Goal: Task Accomplishment & Management: Manage account settings

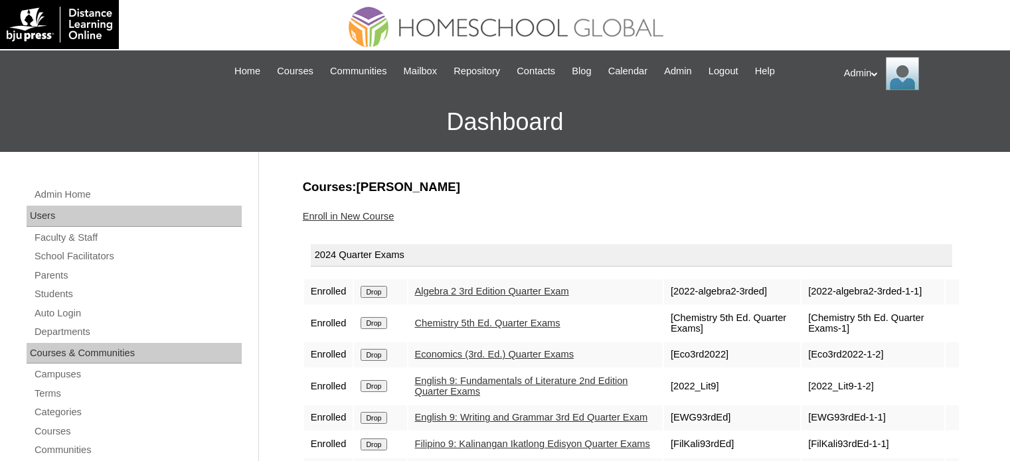
scroll to position [106, 0]
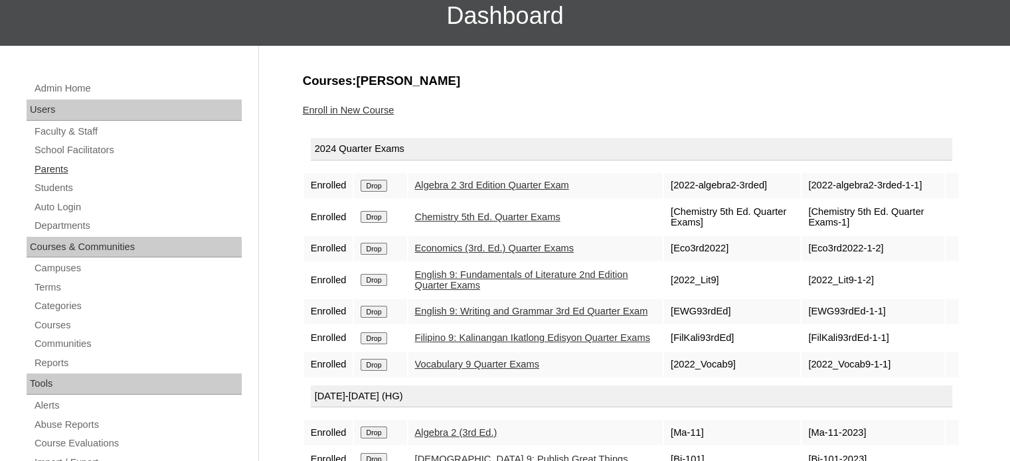
click at [68, 164] on link "Parents" at bounding box center [137, 169] width 208 height 17
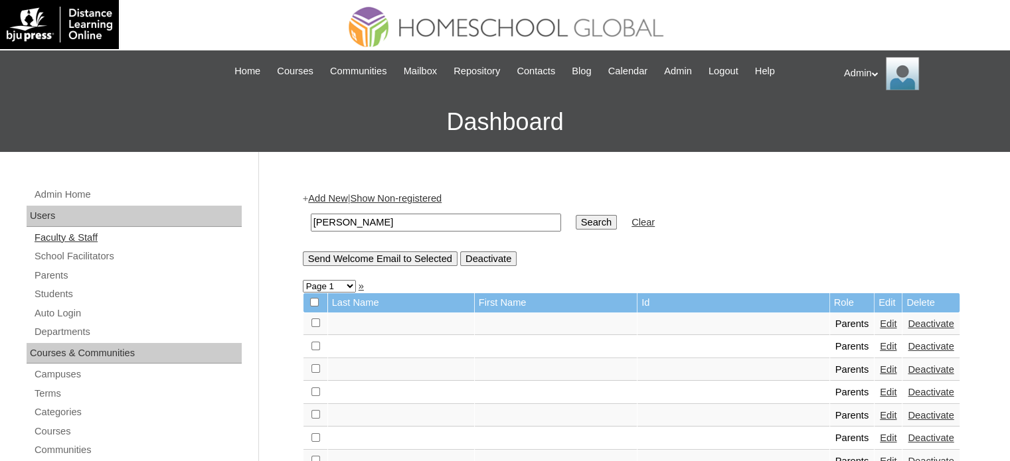
drag, startPoint x: 351, startPoint y: 224, endPoint x: 213, endPoint y: 242, distance: 138.6
type input "Kalloor"
click at [576, 222] on input "Search" at bounding box center [596, 222] width 41 height 15
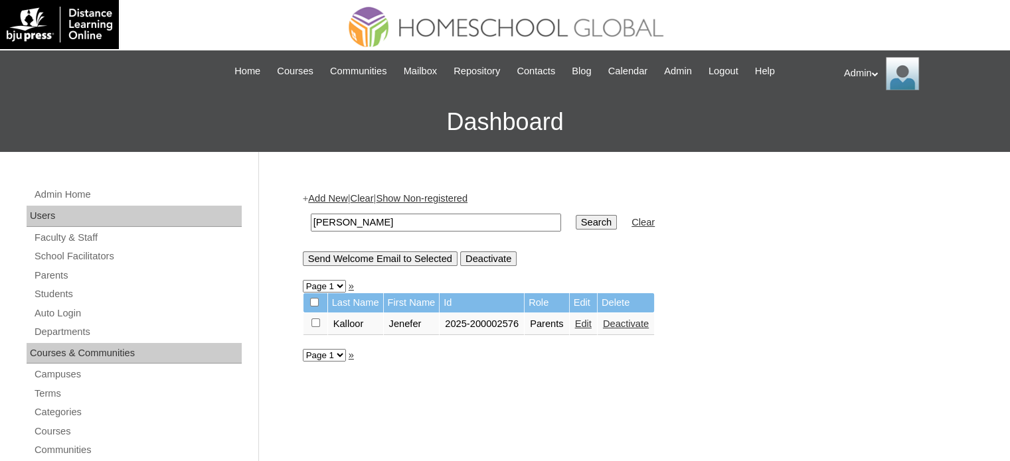
click at [588, 323] on link "Edit" at bounding box center [583, 324] width 17 height 11
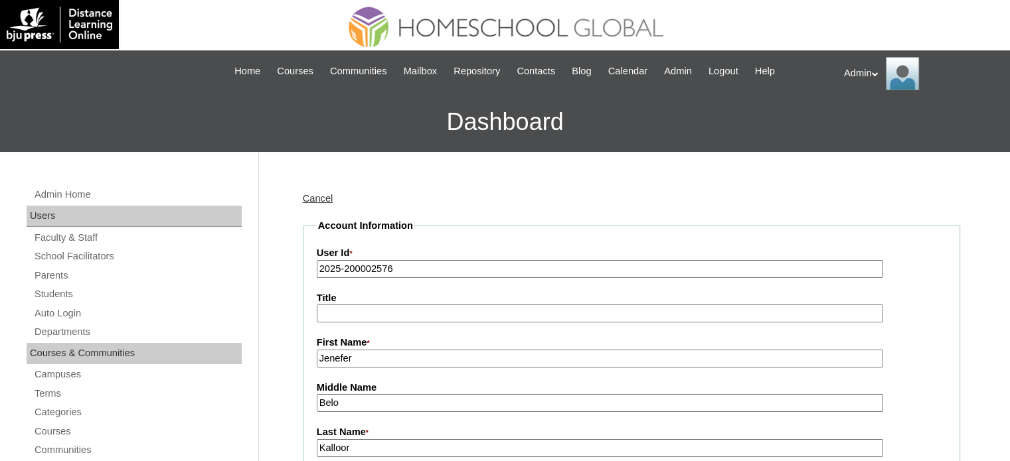
scroll to position [234, 0]
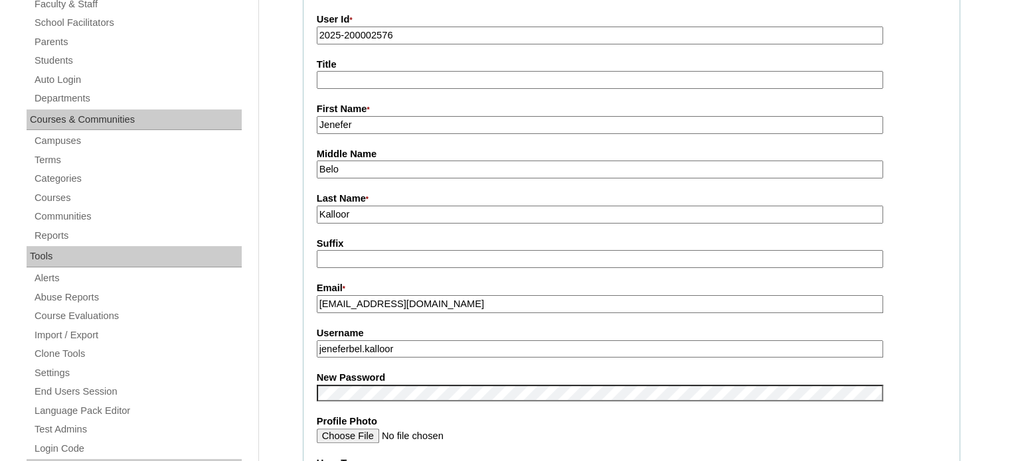
click at [482, 305] on input "[EMAIL_ADDRESS][DOMAIN_NAME]" at bounding box center [600, 304] width 566 height 18
click at [388, 297] on input "miriamjanekalloor@gmail.com" at bounding box center [600, 304] width 566 height 18
paste input "Dear Ms. Belo-Kalloor, Good day, and thank you for your message. I’m pleased to…"
paste input "yatresa"
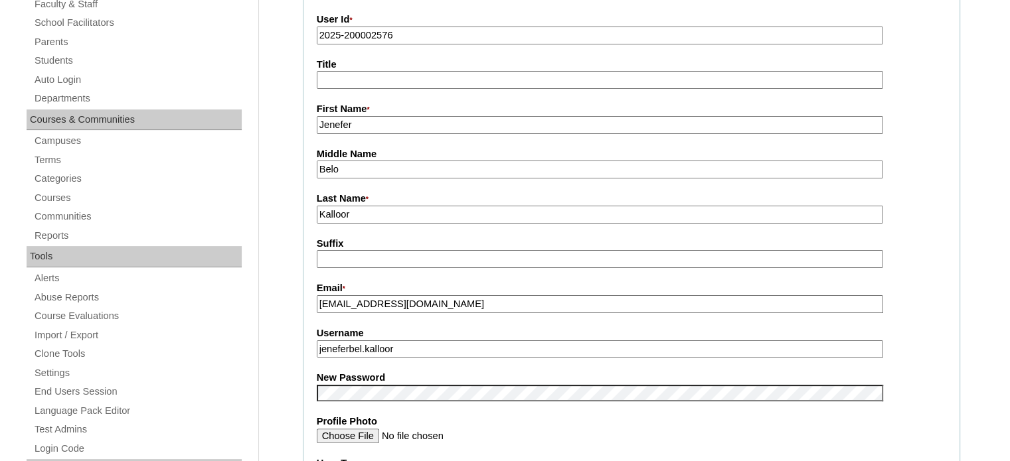
type input "miyatresakalloor@gmail.com"
click at [518, 424] on label "Profile Photo" at bounding box center [631, 422] width 629 height 14
click at [518, 429] on input "Profile Photo" at bounding box center [600, 436] width 566 height 15
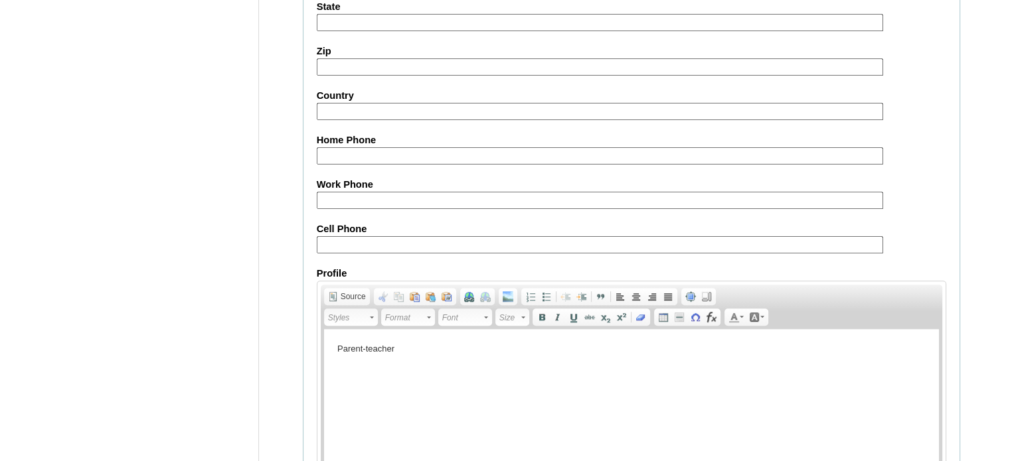
scroll to position [1270, 0]
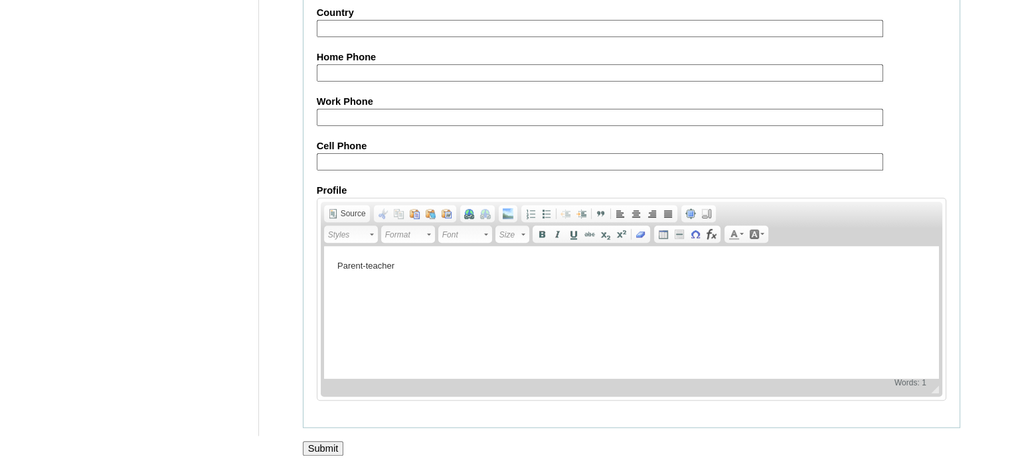
click at [327, 441] on input "Submit" at bounding box center [323, 448] width 41 height 15
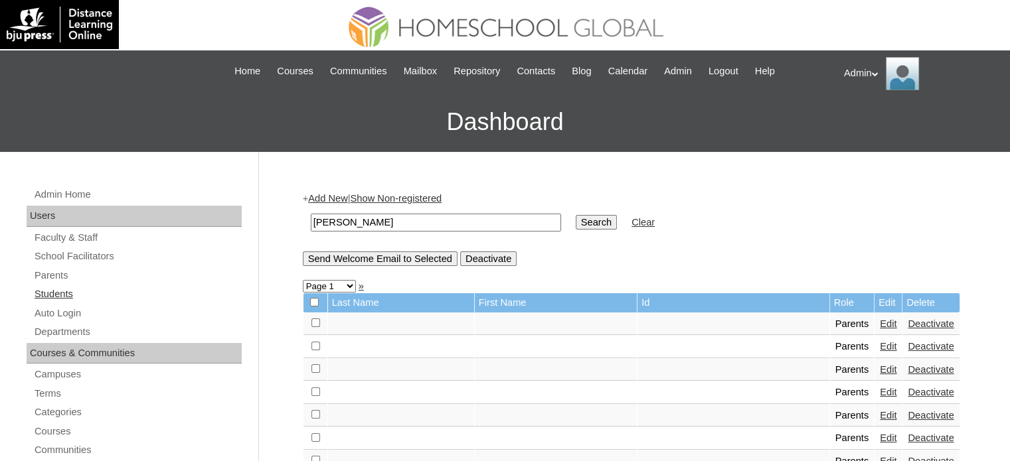
click at [66, 294] on link "Students" at bounding box center [137, 294] width 208 height 17
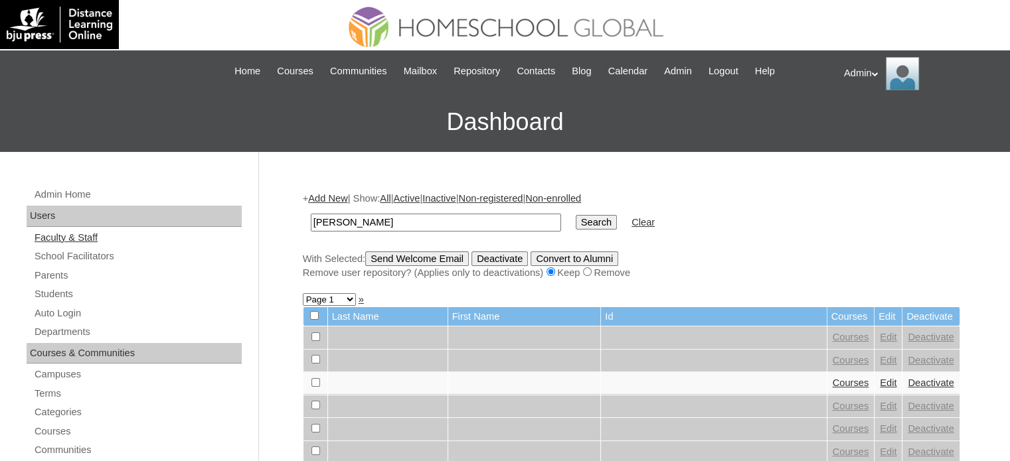
drag, startPoint x: 0, startPoint y: 0, endPoint x: 137, endPoint y: 228, distance: 265.6
type input "Kalloor"
click at [576, 215] on input "Search" at bounding box center [596, 222] width 41 height 15
